Goal: Task Accomplishment & Management: Complete application form

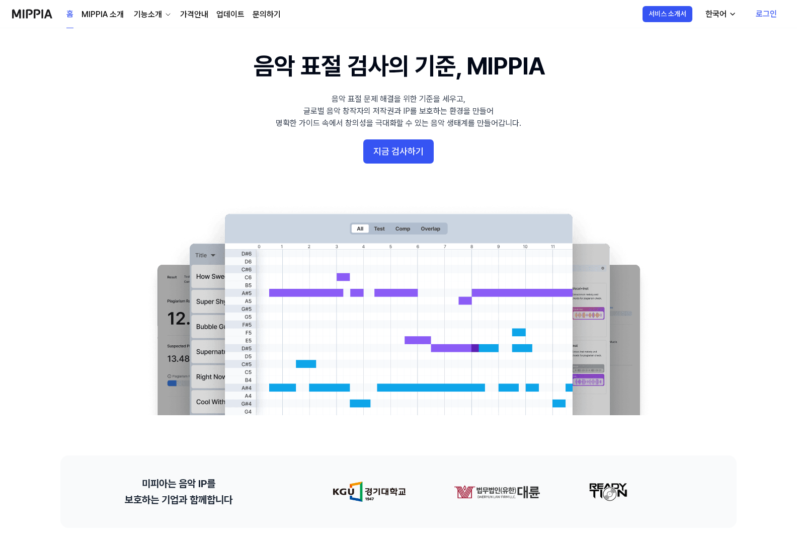
scroll to position [71, 0]
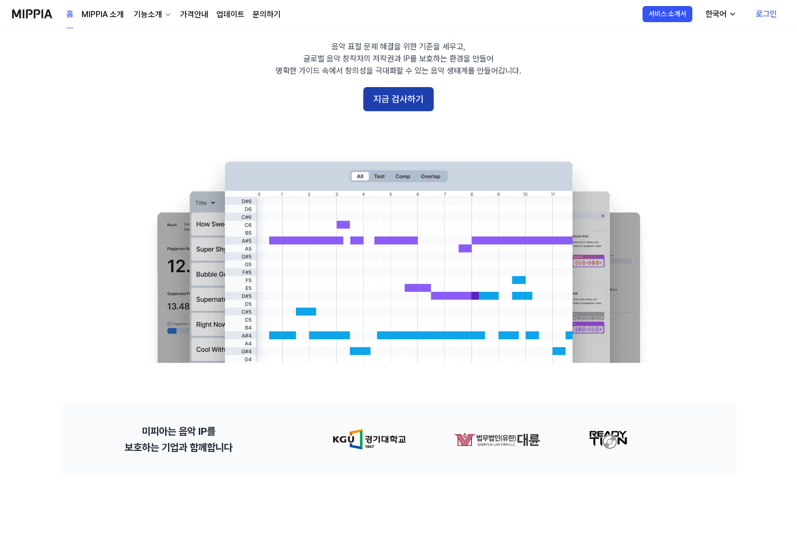
click at [401, 96] on button "지금 검사하기" at bounding box center [398, 99] width 70 height 24
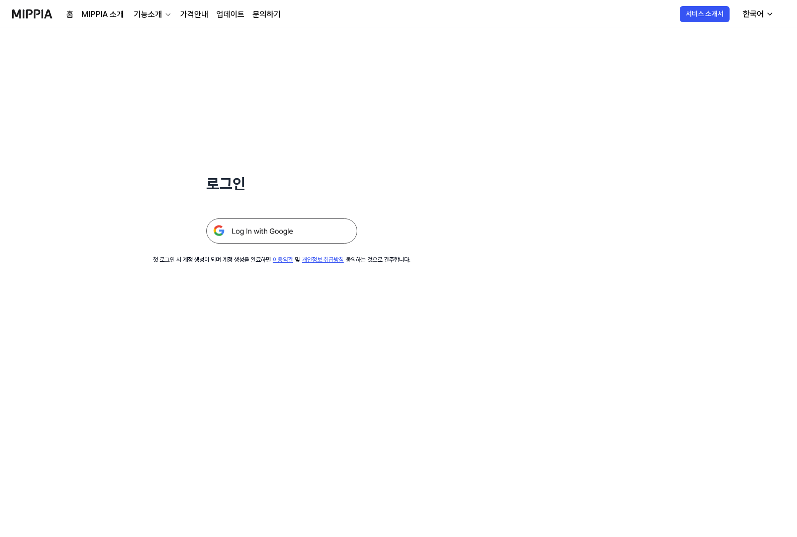
click at [260, 232] on img at bounding box center [281, 230] width 151 height 25
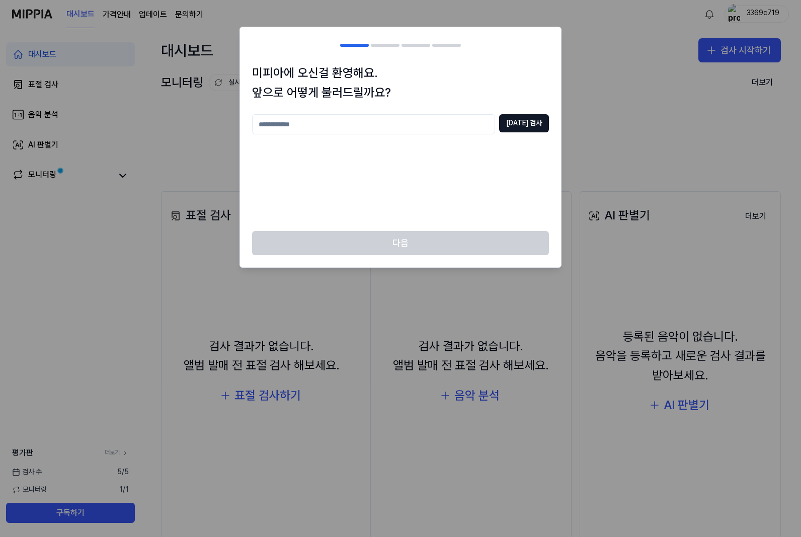
click at [427, 127] on input "text" at bounding box center [373, 124] width 243 height 20
type input "*"
type input "***"
click at [530, 113] on div "미피아에 오신걸 환영해요. 앞으로 어떻게 불러드릴까요? *** 중복 검사" at bounding box center [400, 147] width 321 height 168
click at [542, 116] on button "중복 검사" at bounding box center [524, 123] width 50 height 18
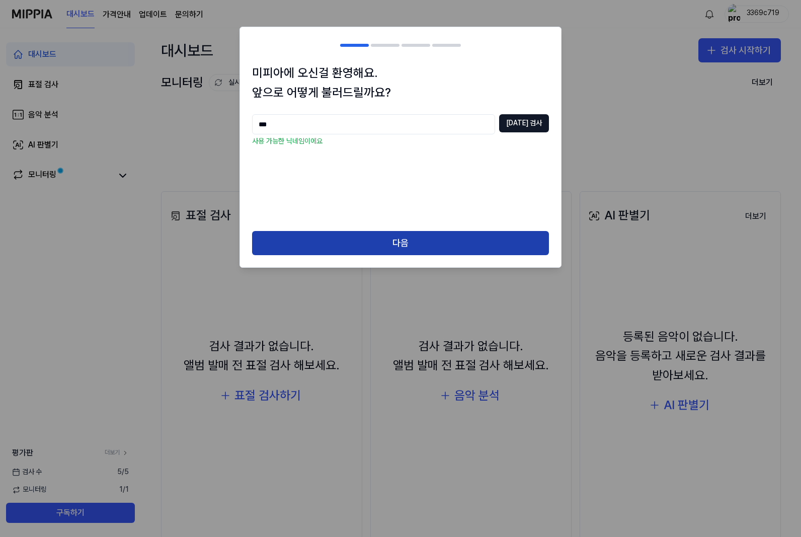
click at [425, 235] on button "다음" at bounding box center [400, 243] width 297 height 24
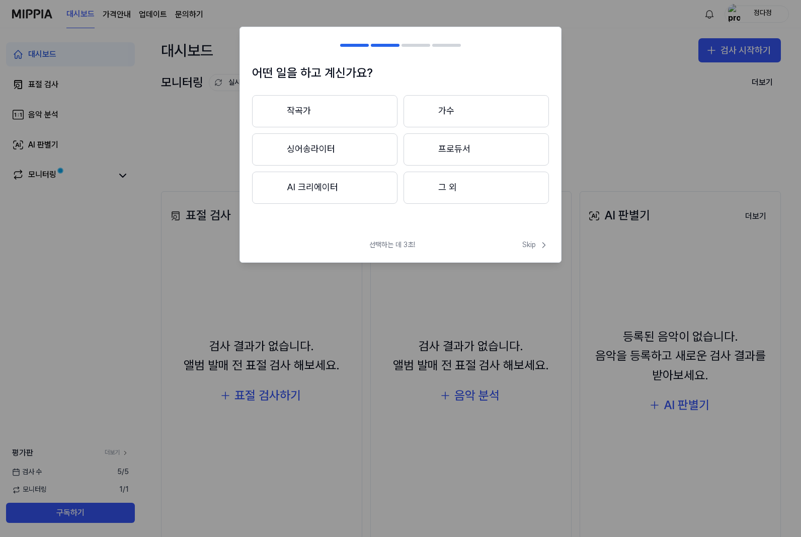
click at [432, 150] on button "프로듀서" at bounding box center [475, 149] width 145 height 32
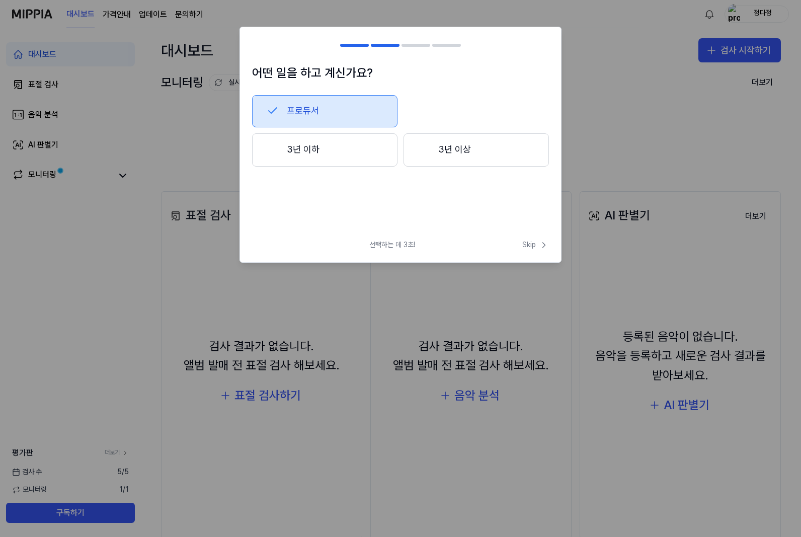
click at [434, 151] on button "3년 이상" at bounding box center [475, 149] width 145 height 33
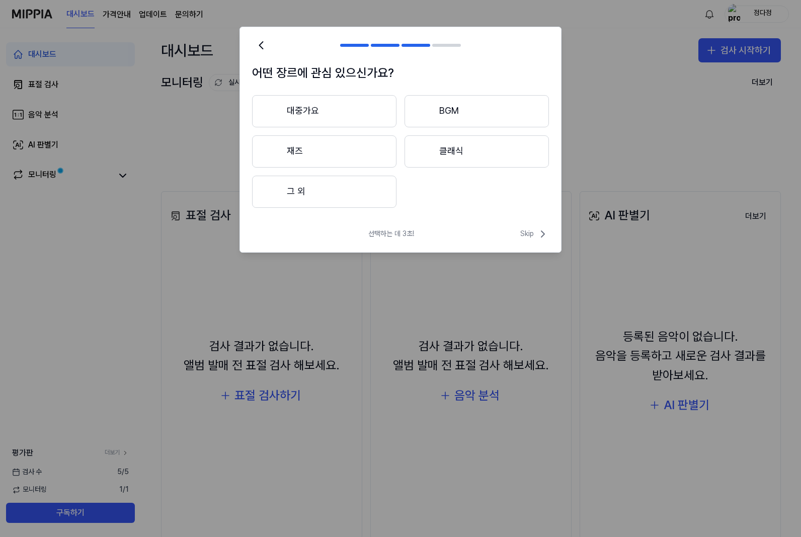
click at [367, 118] on button "대중가요" at bounding box center [324, 111] width 144 height 32
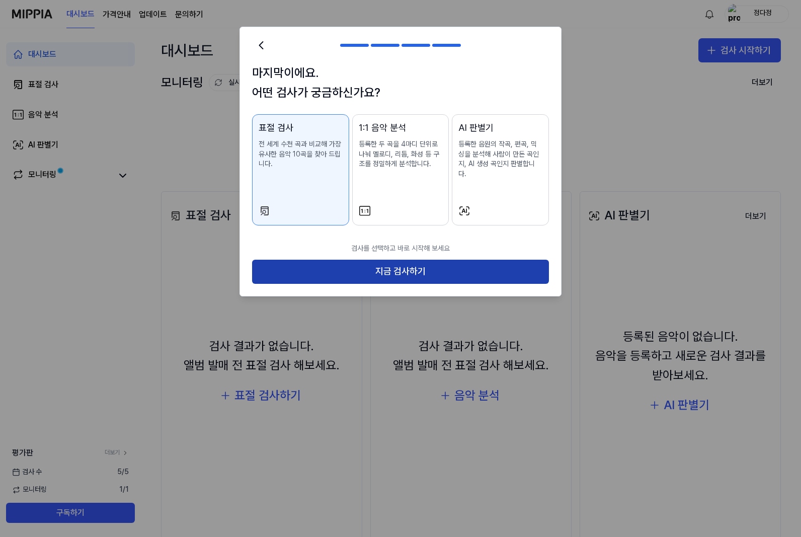
click at [451, 260] on button "지금 검사하기" at bounding box center [400, 272] width 297 height 24
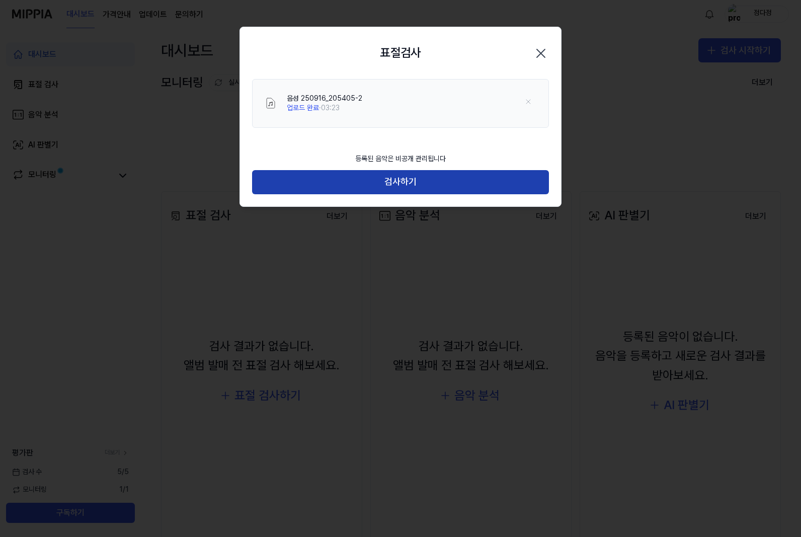
click at [418, 179] on button "검사하기" at bounding box center [400, 182] width 297 height 24
